Goal: Use online tool/utility: Utilize a website feature to perform a specific function

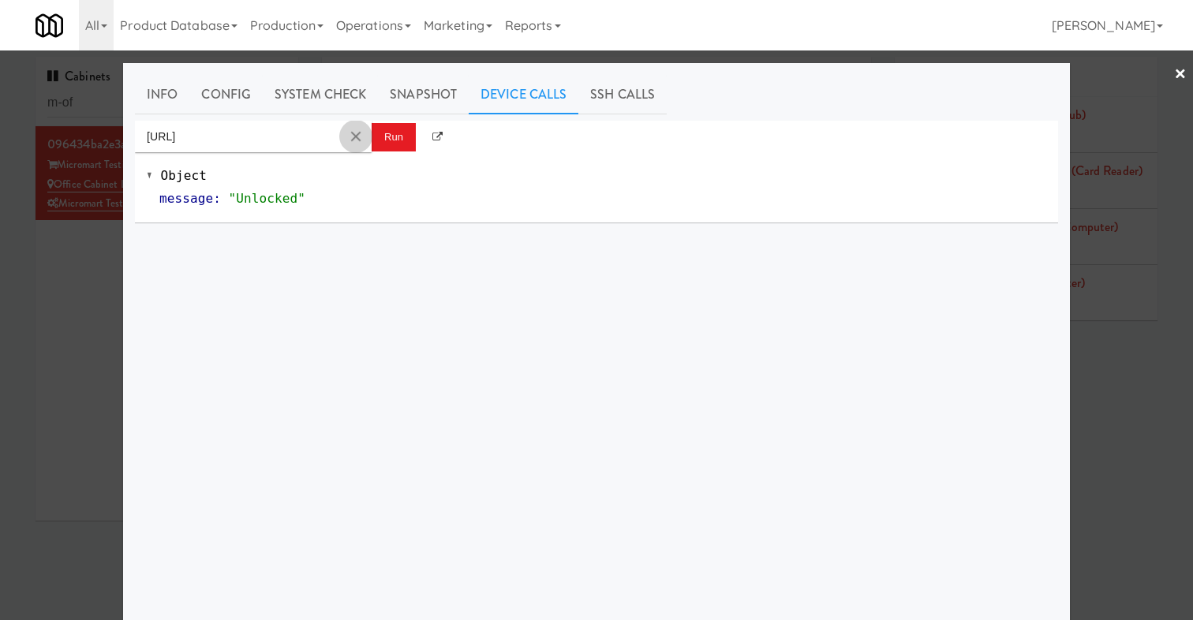
click at [354, 137] on button "Clear Input" at bounding box center [356, 137] width 24 height 24
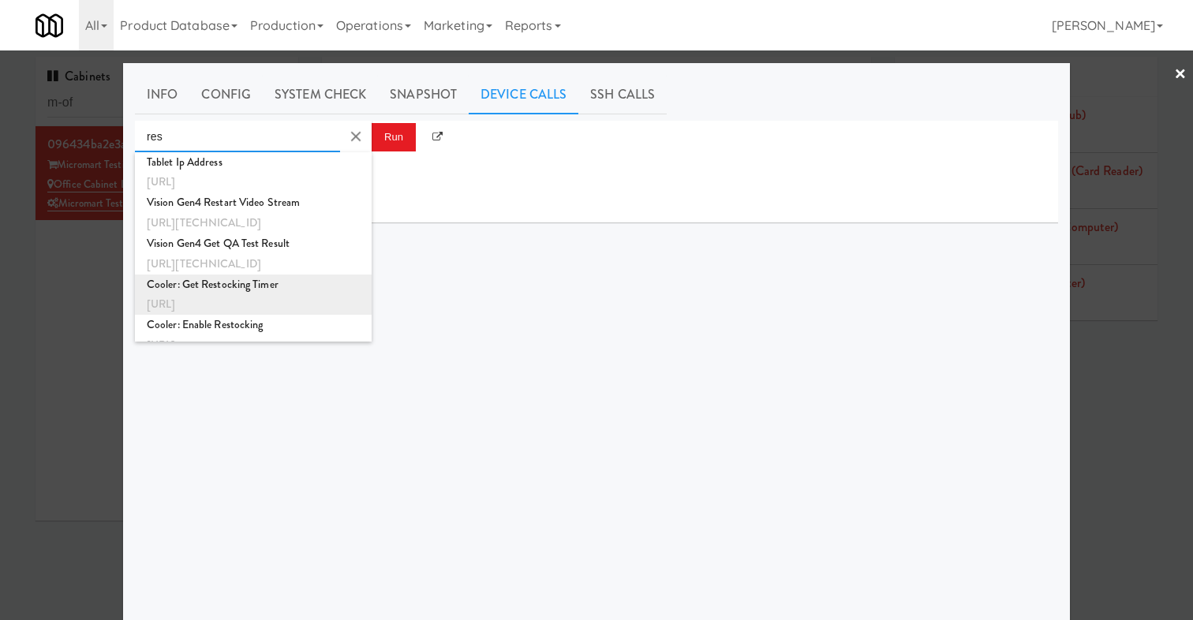
click at [273, 288] on div "Cooler: Get Restocking Timer" at bounding box center [253, 285] width 213 height 21
type input "Cooler: Get Restocking Timer"
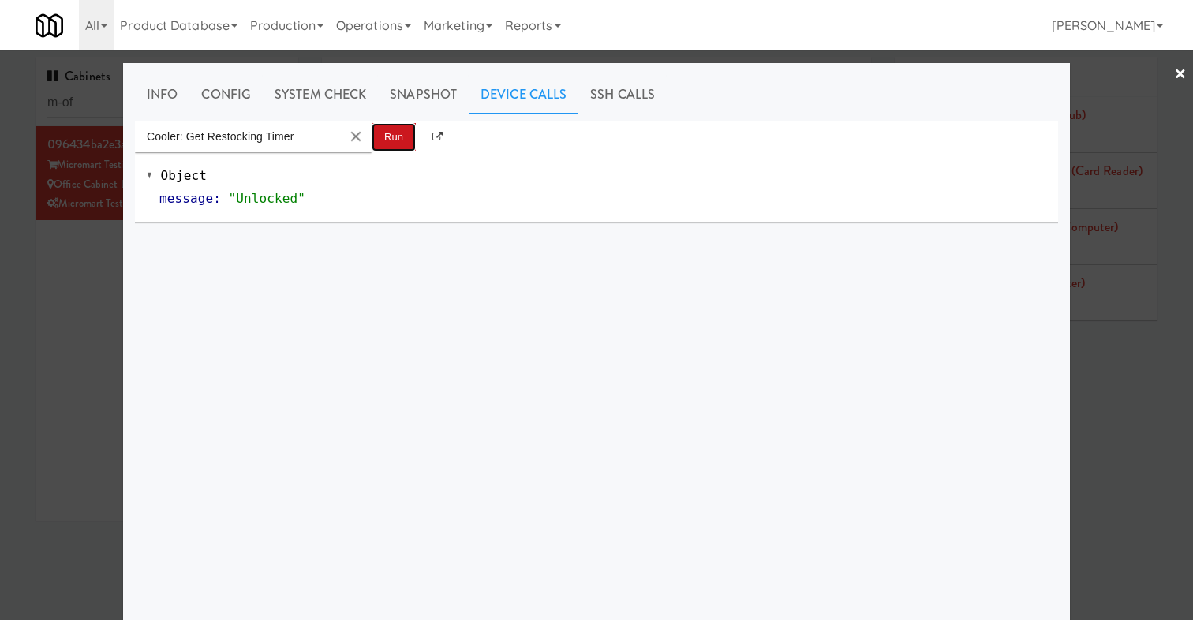
click at [391, 134] on button "Run" at bounding box center [394, 137] width 44 height 28
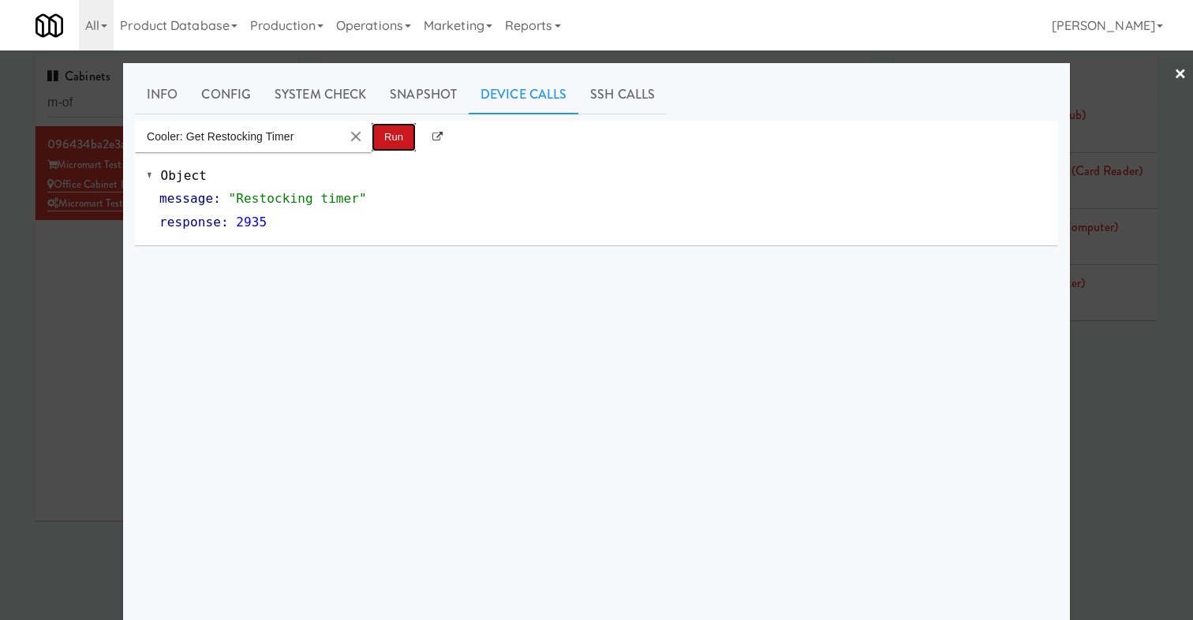
click at [388, 129] on button "Run" at bounding box center [394, 137] width 44 height 28
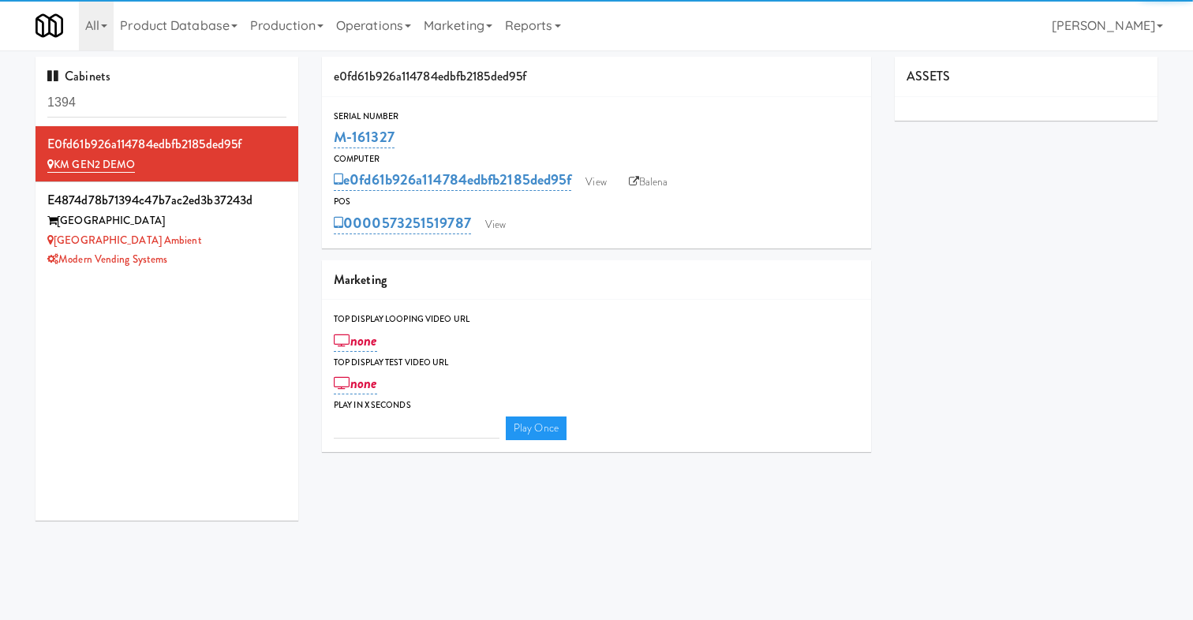
type input "3"
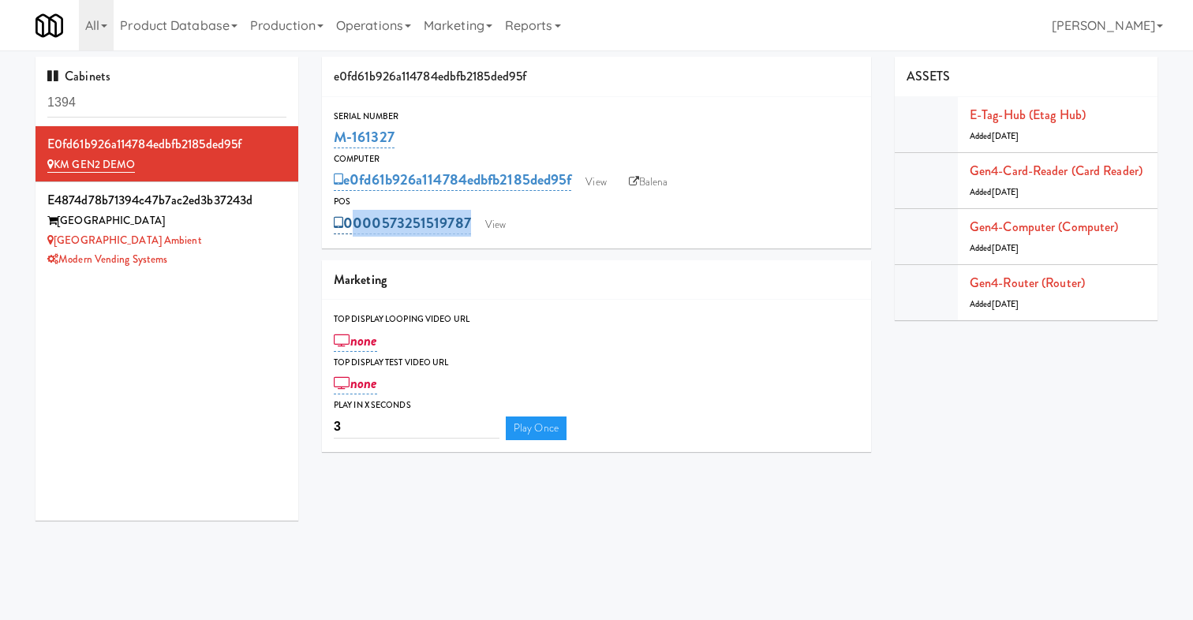
drag, startPoint x: 552, startPoint y: 226, endPoint x: 350, endPoint y: 222, distance: 202.1
click at [350, 222] on div "0000573251519787 View" at bounding box center [597, 223] width 526 height 27
copy div "0000573251519787 View"
